Goal: Task Accomplishment & Management: Use online tool/utility

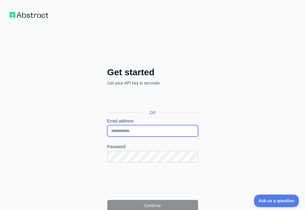
click at [107, 125] on input "Email address" at bounding box center [152, 130] width 91 height 11
paste input "**********"
type input "**********"
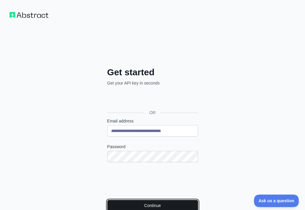
click at [115, 200] on button "Continue" at bounding box center [152, 205] width 91 height 11
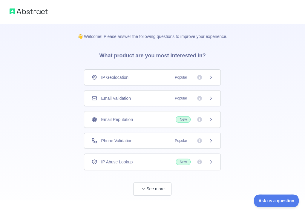
click at [163, 99] on div "Email Validation Popular" at bounding box center [152, 98] width 122 height 6
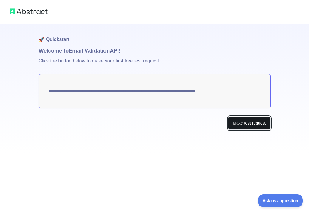
click at [232, 118] on button "Make test request" at bounding box center [250, 123] width 42 height 13
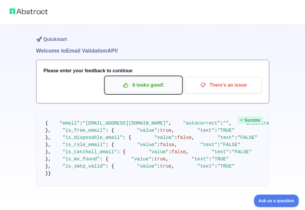
click at [144, 85] on p "It looks good!" at bounding box center [144, 85] width 68 height 10
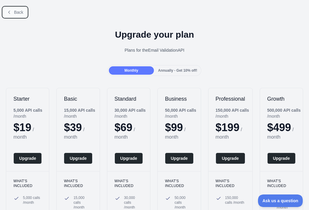
click at [18, 13] on span "Back" at bounding box center [18, 12] width 9 height 5
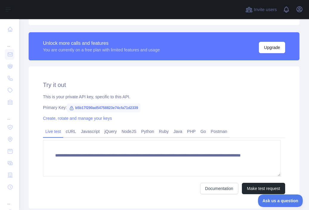
scroll to position [158, 0]
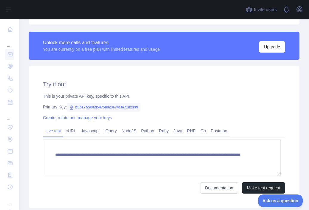
click at [131, 105] on span "b5b17f290ad54758823e74cfa71d2339" at bounding box center [104, 107] width 74 height 9
copy span "b5b17f290ad54758823e74cfa71d2339"
